Goal: Task Accomplishment & Management: Use online tool/utility

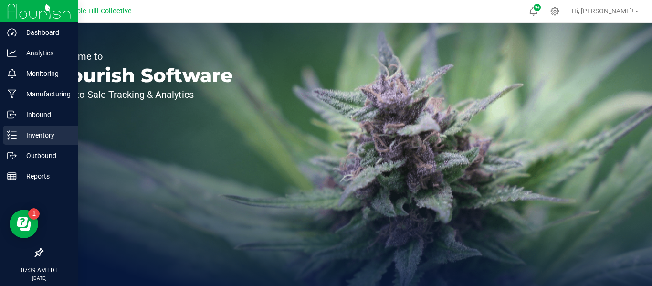
click at [53, 136] on p "Inventory" at bounding box center [45, 134] width 57 height 11
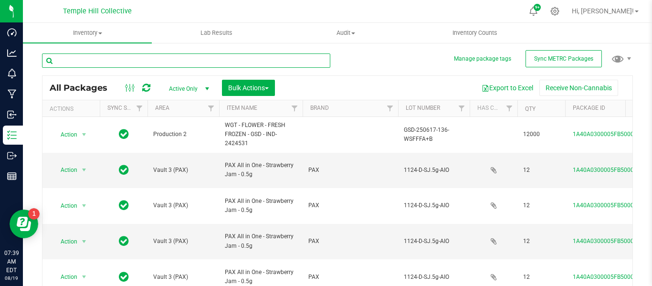
click at [158, 64] on input "text" at bounding box center [186, 60] width 288 height 14
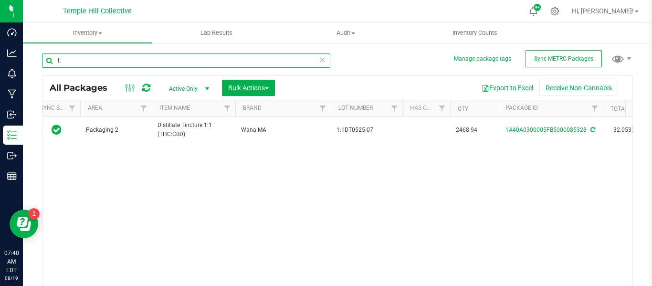
type input "1"
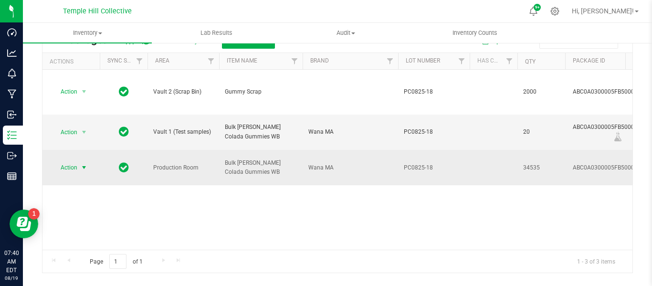
type input "PC0825"
click at [75, 161] on span "Action" at bounding box center [65, 167] width 26 height 13
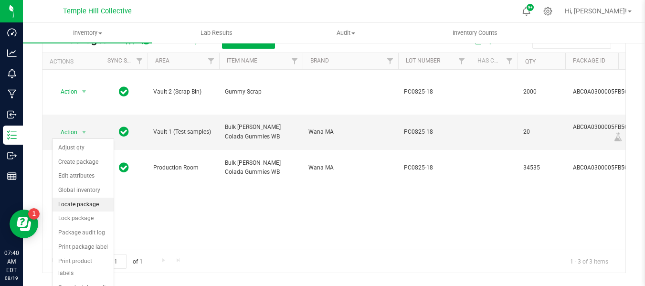
click at [91, 205] on li "Locate package" at bounding box center [83, 205] width 61 height 14
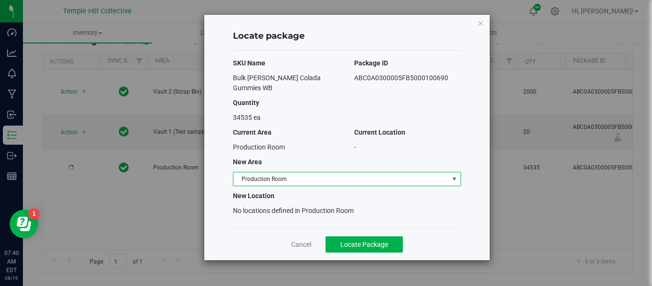
click at [289, 172] on span "Production Room" at bounding box center [340, 178] width 215 height 13
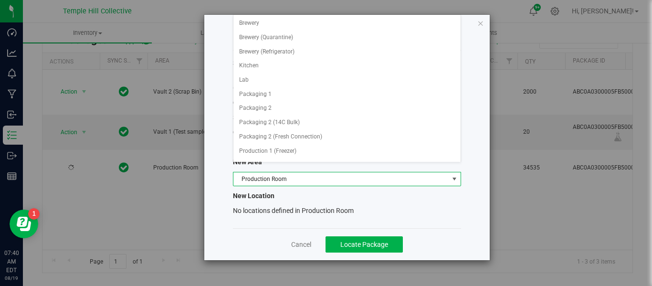
scroll to position [84, 0]
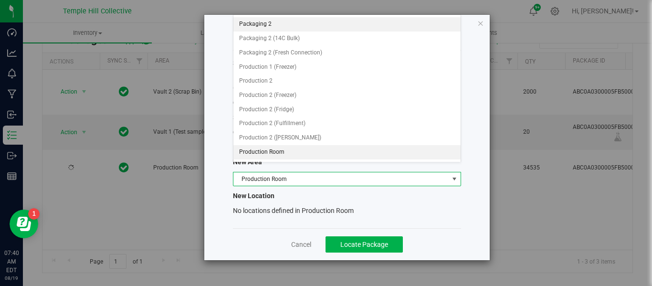
click at [285, 22] on li "Packaging 2" at bounding box center [346, 24] width 227 height 14
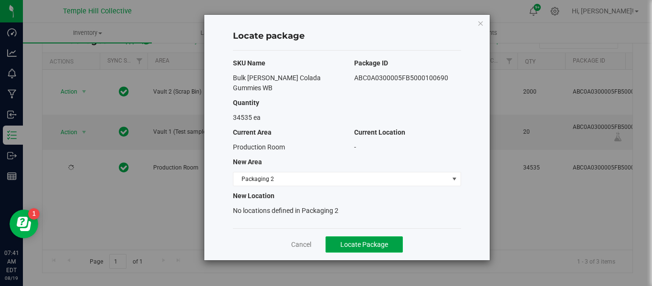
click at [360, 241] on span "Locate Package" at bounding box center [364, 245] width 48 height 8
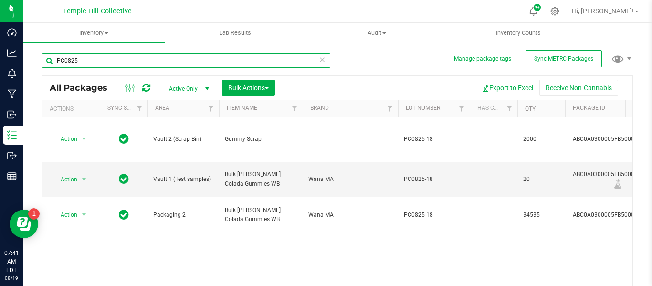
click at [241, 64] on input "PC0825" at bounding box center [186, 60] width 288 height 14
type input "P"
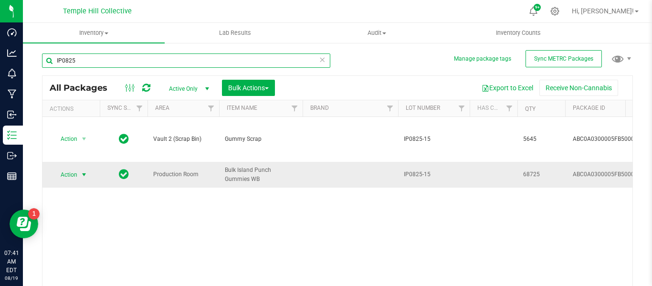
type input "IP0825"
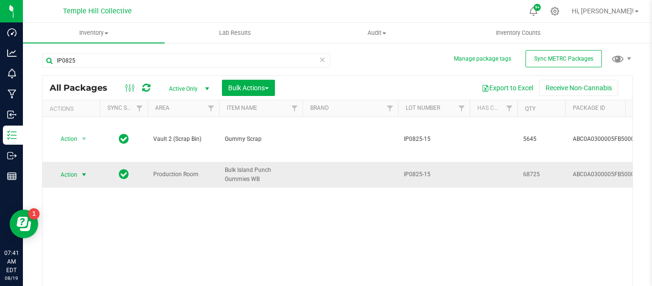
click at [84, 171] on span "select" at bounding box center [84, 175] width 8 height 8
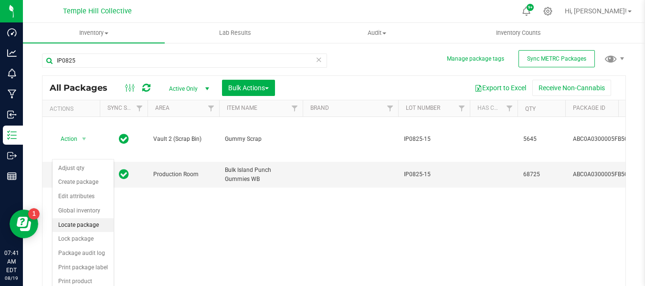
click at [89, 224] on li "Locate package" at bounding box center [83, 225] width 61 height 14
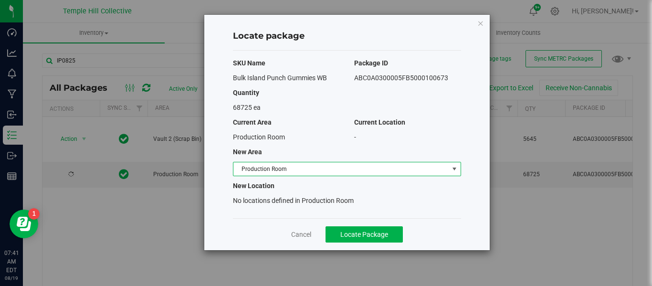
click at [307, 167] on span "Production Room" at bounding box center [340, 168] width 215 height 13
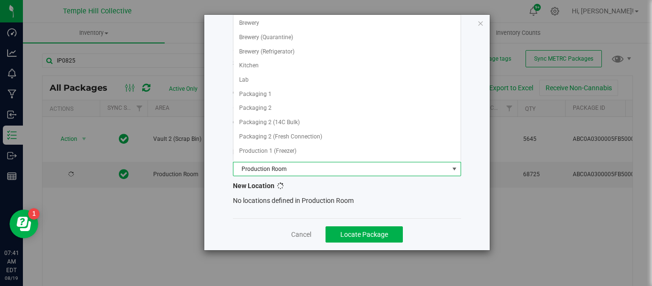
scroll to position [84, 0]
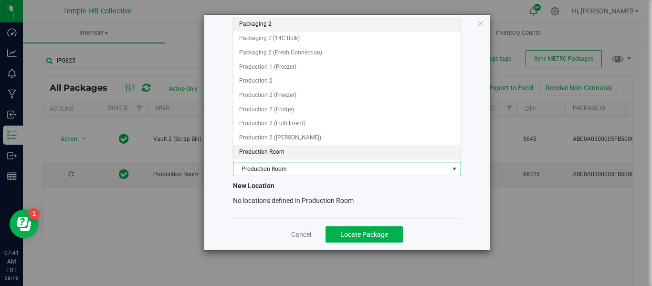
click at [285, 27] on li "Packaging 2" at bounding box center [346, 24] width 227 height 14
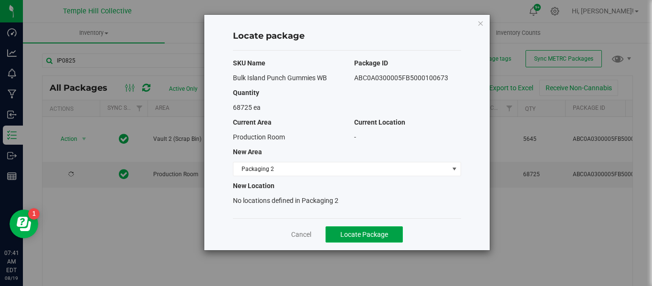
click at [352, 232] on span "Locate Package" at bounding box center [364, 235] width 48 height 8
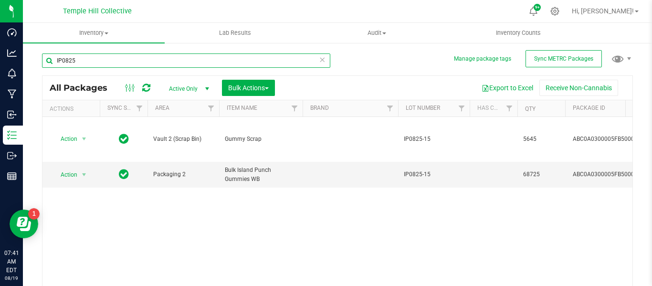
click at [100, 61] on input "IP0825" at bounding box center [186, 60] width 288 height 14
type input "I"
type input "PB0825"
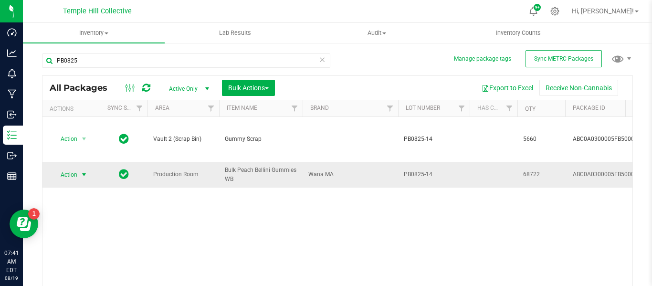
click at [80, 168] on span "select" at bounding box center [84, 174] width 12 height 13
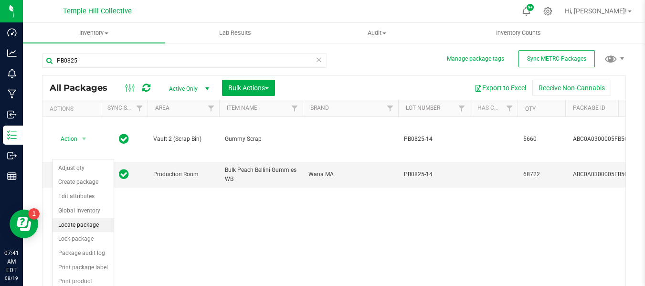
click at [89, 226] on li "Locate package" at bounding box center [83, 225] width 61 height 14
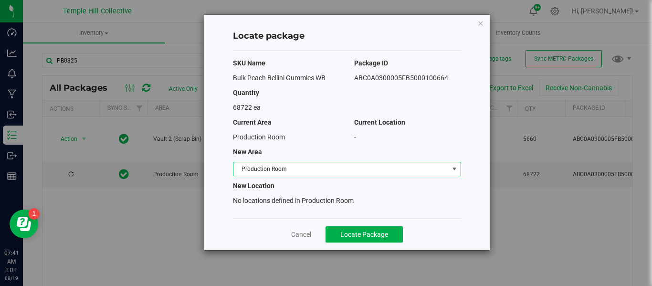
click at [283, 164] on span "Production Room" at bounding box center [340, 168] width 215 height 13
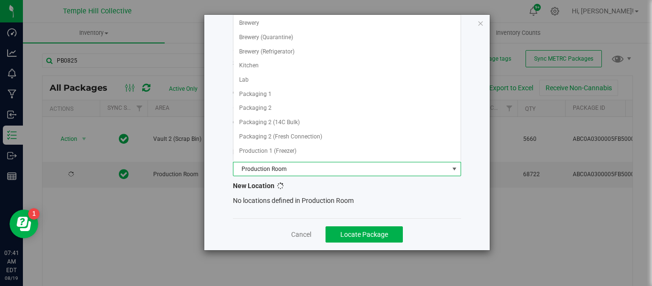
scroll to position [84, 0]
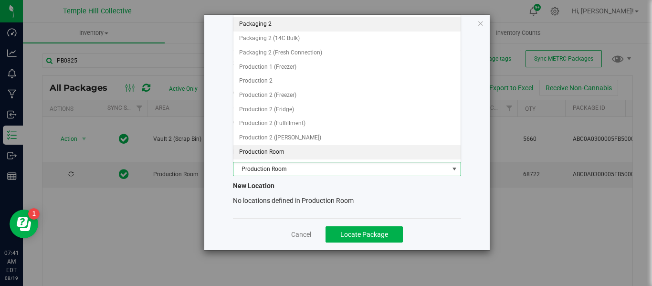
click at [282, 22] on li "Packaging 2" at bounding box center [346, 24] width 227 height 14
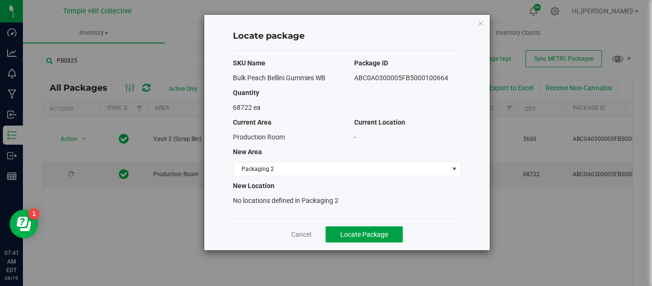
click at [362, 235] on span "Locate Package" at bounding box center [364, 235] width 48 height 8
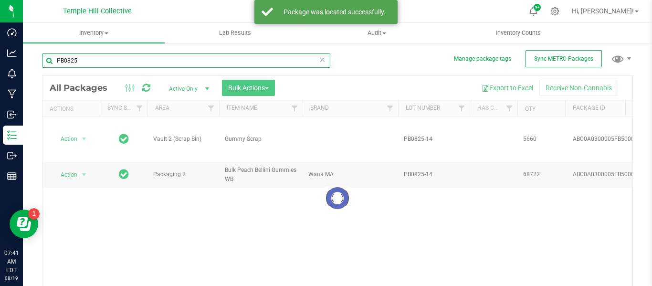
click at [83, 61] on input "PB0825" at bounding box center [186, 60] width 288 height 14
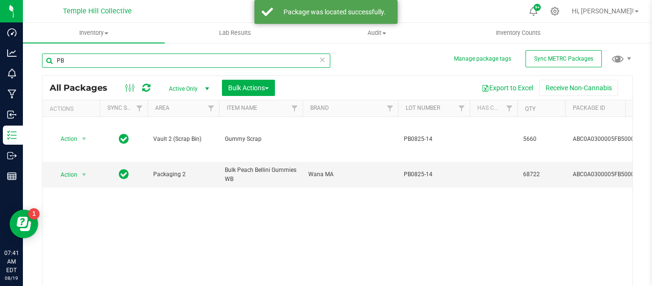
type input "P"
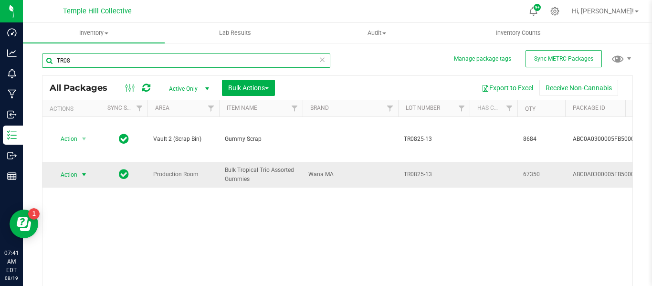
type input "TR08"
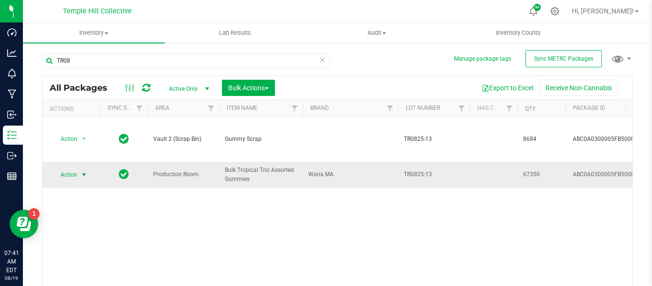
click at [79, 168] on span "select" at bounding box center [84, 174] width 12 height 13
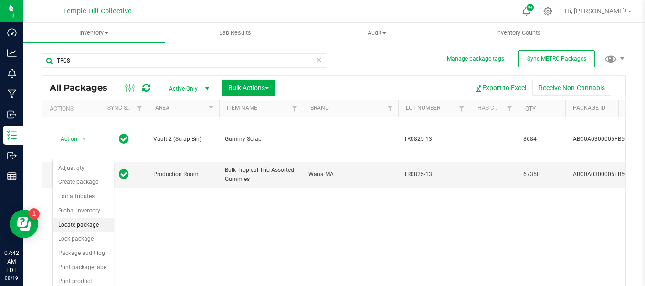
click at [88, 225] on li "Locate package" at bounding box center [83, 225] width 61 height 14
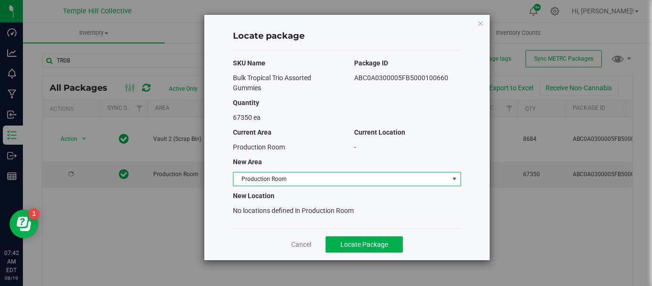
click at [303, 180] on span "Production Room" at bounding box center [340, 178] width 215 height 13
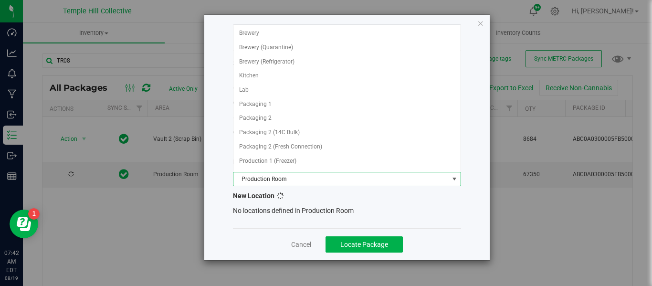
scroll to position [84, 0]
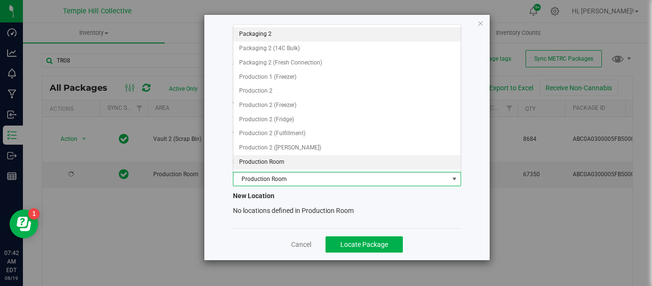
click at [265, 33] on li "Packaging 2" at bounding box center [346, 34] width 227 height 14
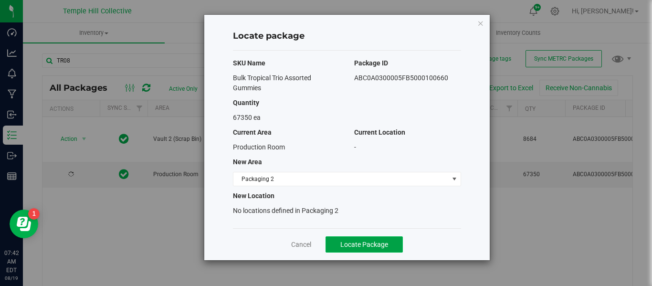
click at [381, 241] on span "Locate Package" at bounding box center [364, 245] width 48 height 8
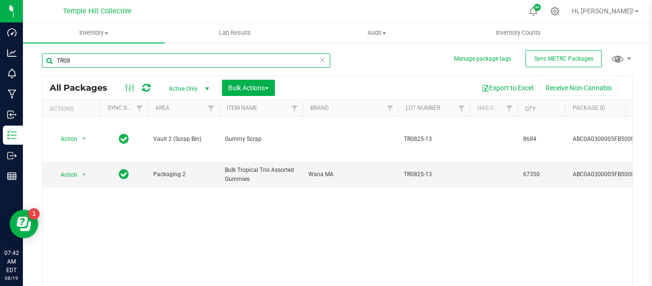
click at [79, 63] on input "TR08" at bounding box center [186, 60] width 288 height 14
type input "T"
type input "BO0825"
